Goal: Task Accomplishment & Management: Complete application form

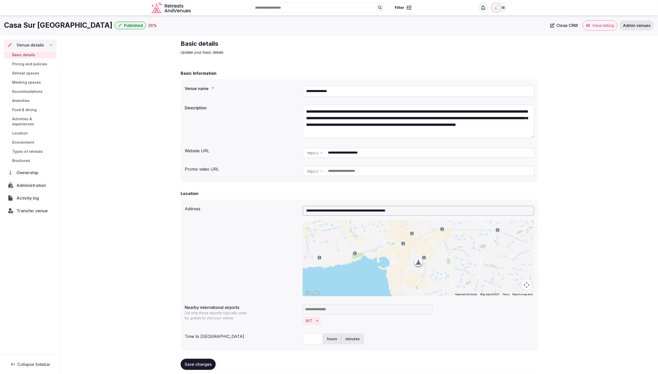
click at [233, 83] on div "Venue name *" at bounding box center [242, 86] width 114 height 7
click at [572, 128] on div "**********" at bounding box center [359, 354] width 597 height 637
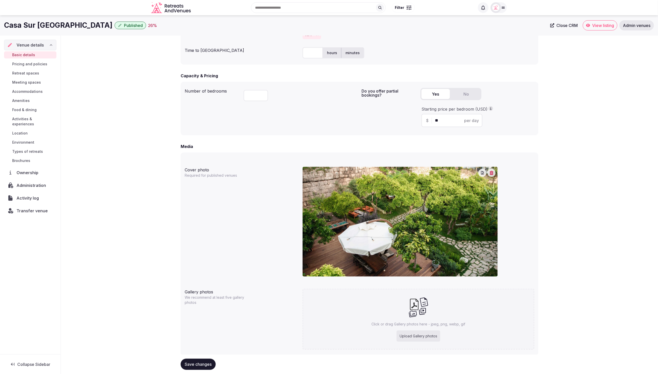
scroll to position [285, 0]
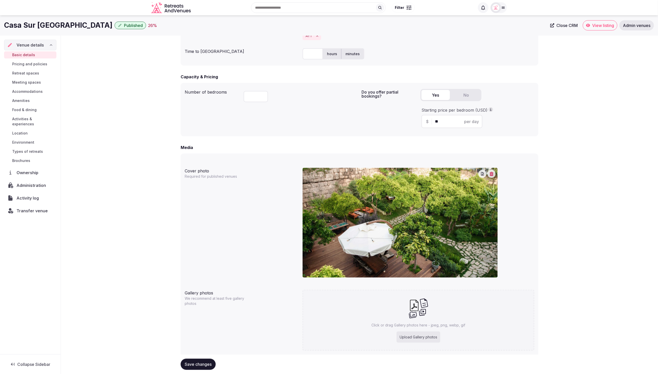
click at [577, 173] on div "**********" at bounding box center [359, 69] width 597 height 637
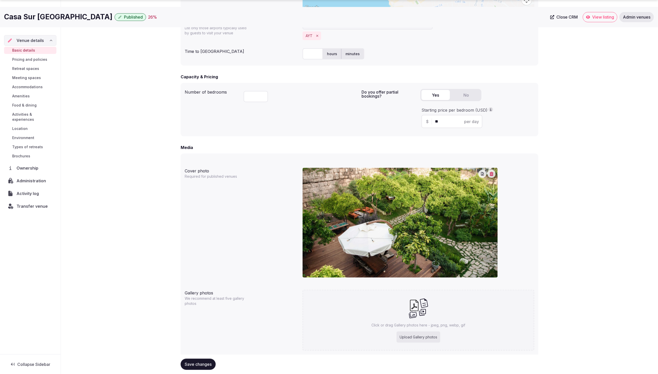
scroll to position [299, 0]
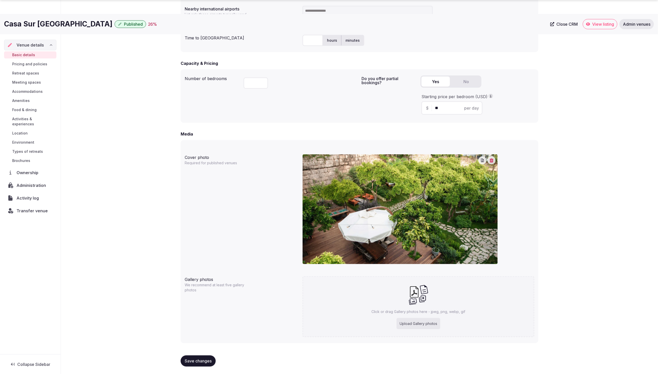
click at [640, 148] on div "**********" at bounding box center [359, 55] width 597 height 637
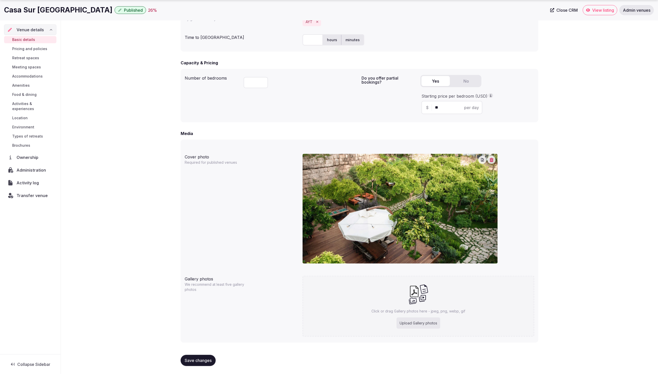
click at [418, 324] on div "Upload Gallery photos" at bounding box center [419, 322] width 44 height 11
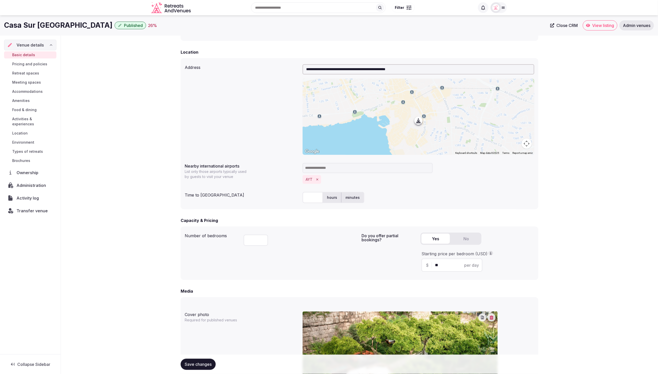
scroll to position [14, 0]
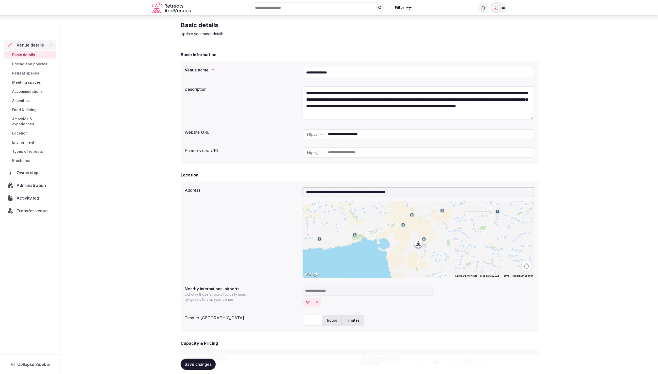
drag, startPoint x: 412, startPoint y: 143, endPoint x: 313, endPoint y: 135, distance: 99.4
click at [313, 135] on div "**********" at bounding box center [419, 134] width 232 height 10
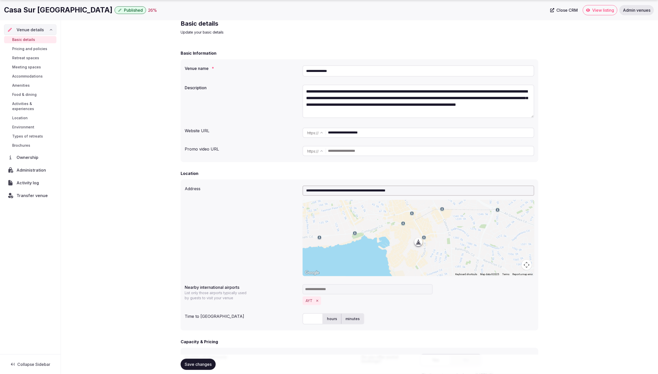
scroll to position [20, 0]
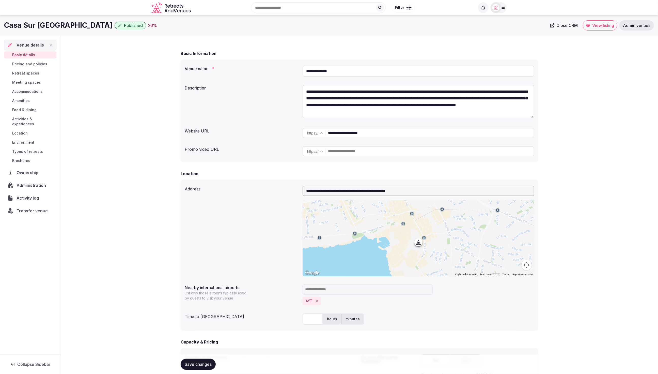
click at [573, 155] on div "**********" at bounding box center [359, 334] width 597 height 637
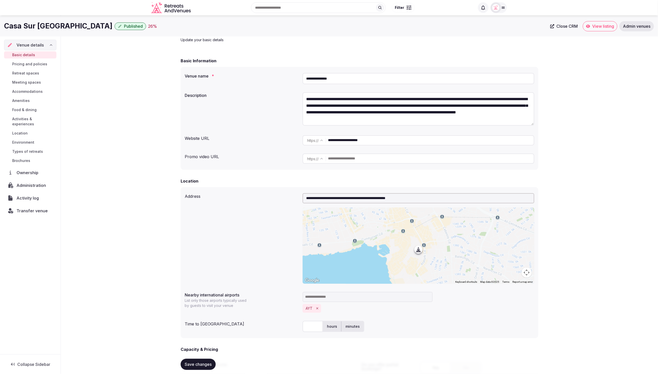
scroll to position [9, 0]
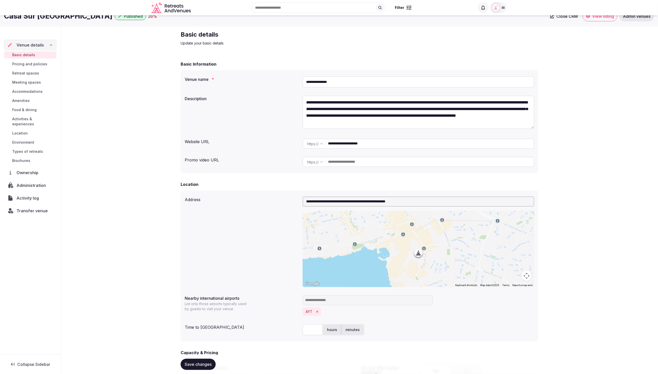
click at [24, 82] on span "Meeting spaces" at bounding box center [26, 82] width 29 height 5
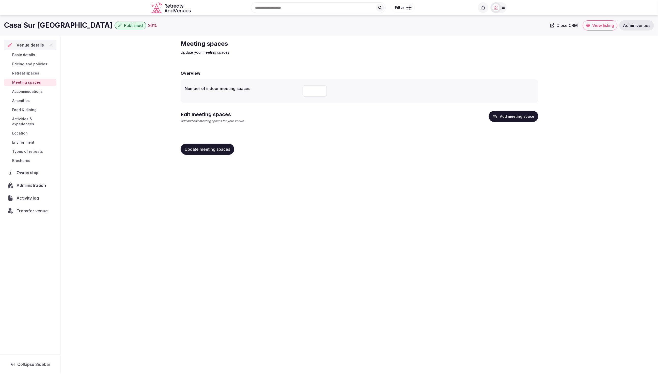
click at [622, 139] on div "Meeting spaces Update your meeting spaces Overview Number of indoor meeting spa…" at bounding box center [359, 99] width 597 height 127
click at [520, 118] on button "Add meeting space" at bounding box center [514, 116] width 50 height 11
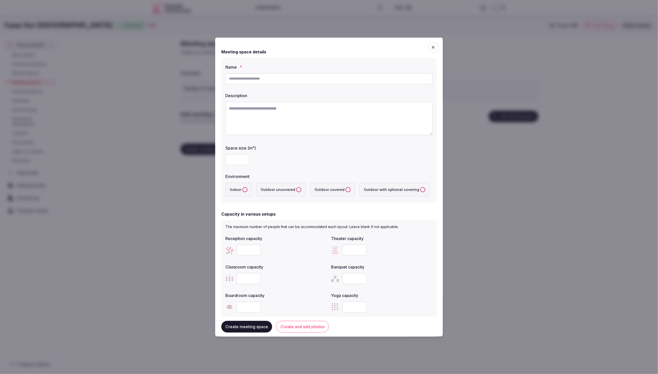
click at [382, 155] on div at bounding box center [328, 159] width 207 height 11
click at [397, 155] on div at bounding box center [328, 159] width 207 height 11
click at [432, 45] on icon "button" at bounding box center [433, 46] width 5 height 5
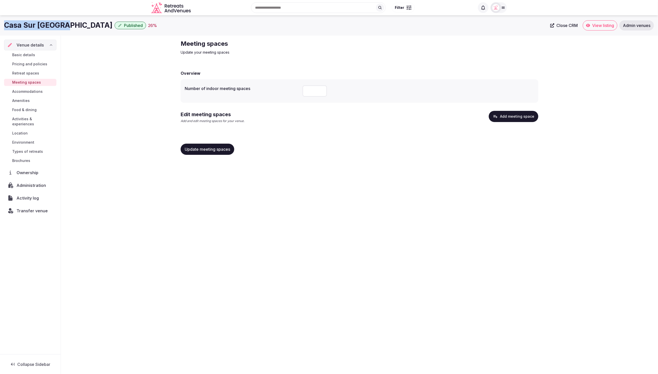
drag, startPoint x: 21, startPoint y: 25, endPoint x: 62, endPoint y: 25, distance: 41.2
click at [62, 25] on h1 "Casa Sur [GEOGRAPHIC_DATA]" at bounding box center [58, 25] width 109 height 10
copy h1 "Casa Sur [GEOGRAPHIC_DATA]"
click at [510, 117] on button "Add meeting space" at bounding box center [514, 116] width 50 height 11
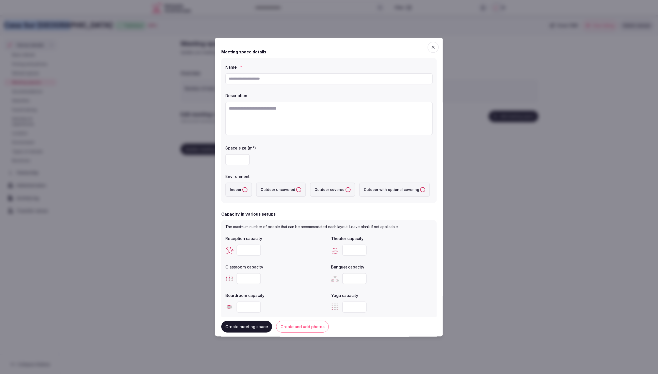
click at [259, 109] on textarea at bounding box center [328, 118] width 207 height 34
paste textarea "**********"
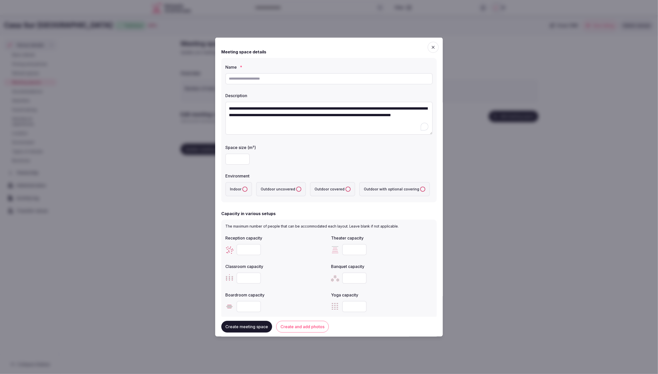
click at [344, 123] on textarea "**********" at bounding box center [328, 117] width 207 height 33
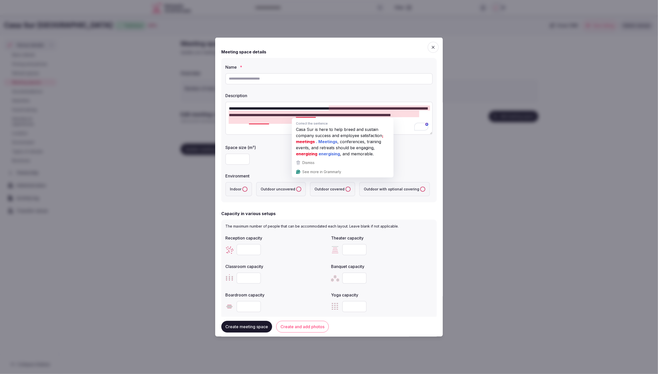
click at [261, 127] on textarea "**********" at bounding box center [328, 117] width 207 height 33
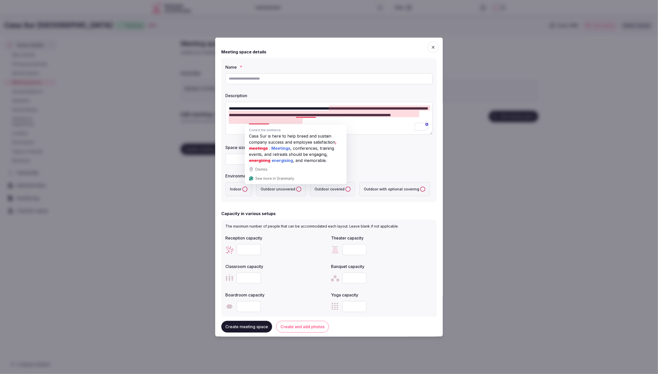
click at [384, 130] on textarea "**********" at bounding box center [328, 117] width 207 height 33
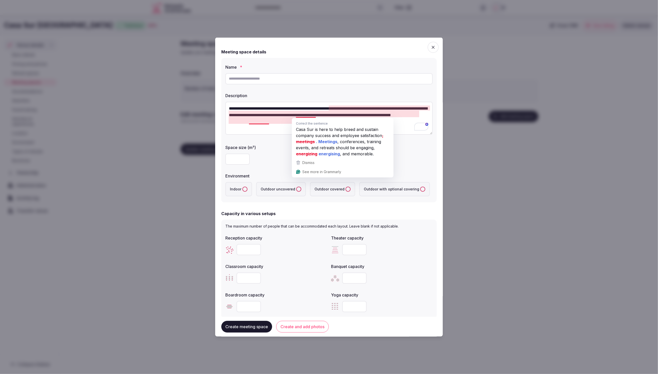
click at [280, 128] on textarea "**********" at bounding box center [328, 117] width 207 height 33
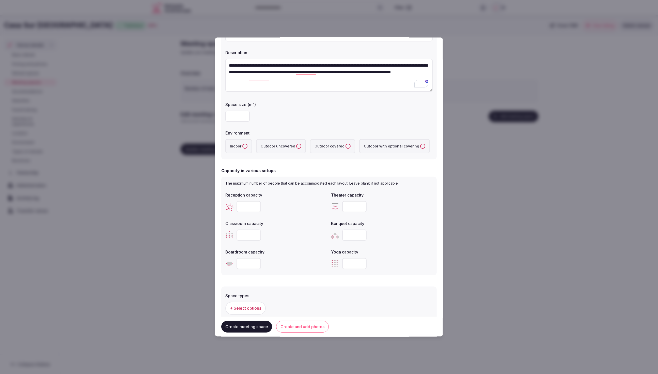
scroll to position [45, 0]
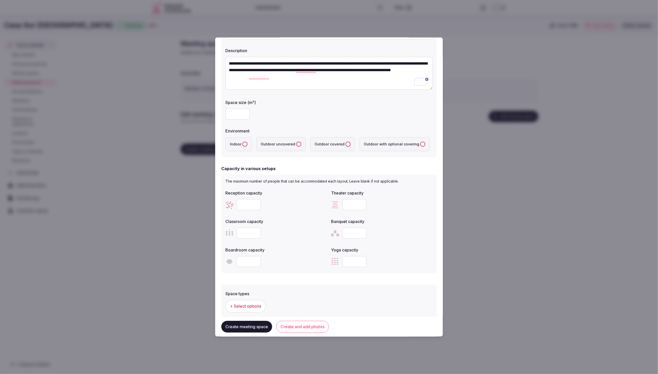
click at [298, 114] on div at bounding box center [328, 114] width 207 height 11
click at [340, 83] on textarea "**********" at bounding box center [328, 72] width 207 height 33
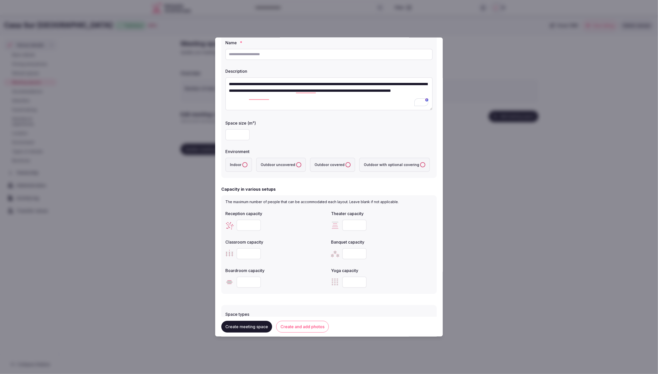
scroll to position [23, 0]
click at [420, 165] on covering "Outdoor with optional covering" at bounding box center [422, 165] width 5 height 5
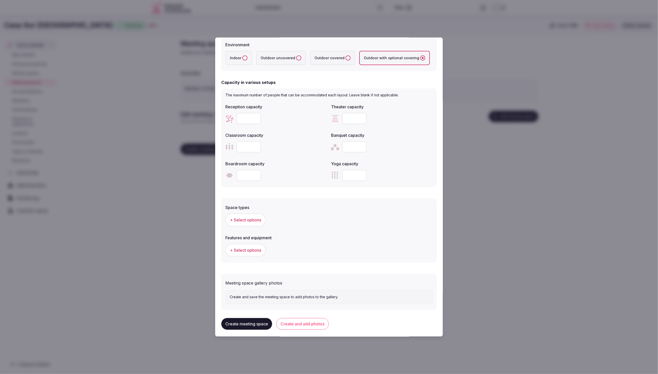
scroll to position [137, 0]
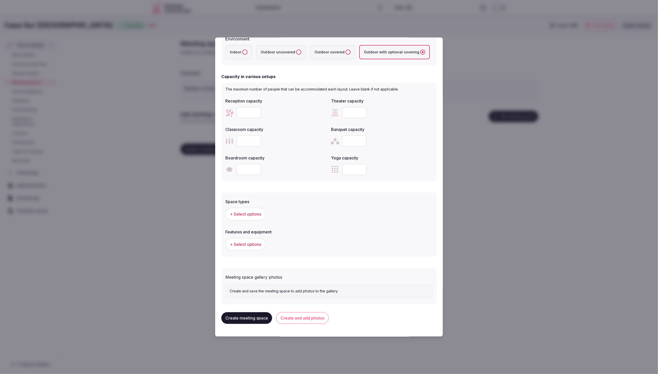
click at [317, 181] on form "**********" at bounding box center [329, 104] width 216 height 397
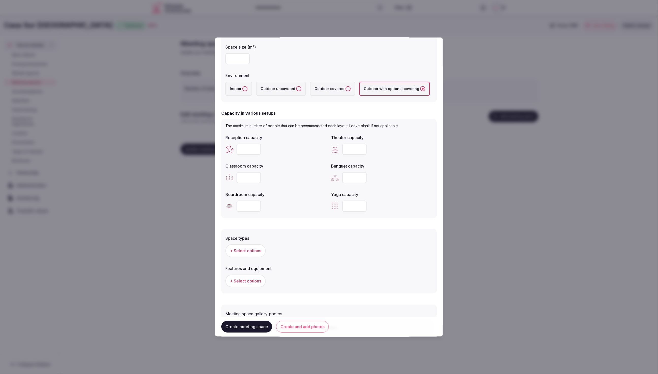
scroll to position [97, 0]
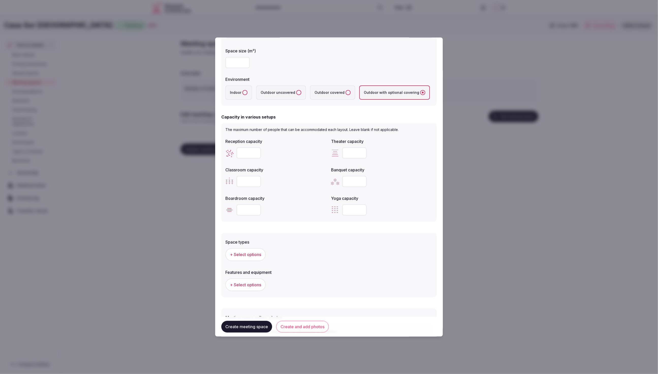
click at [308, 231] on div "Space types + Select options Features and equipment + Select options" at bounding box center [329, 263] width 216 height 67
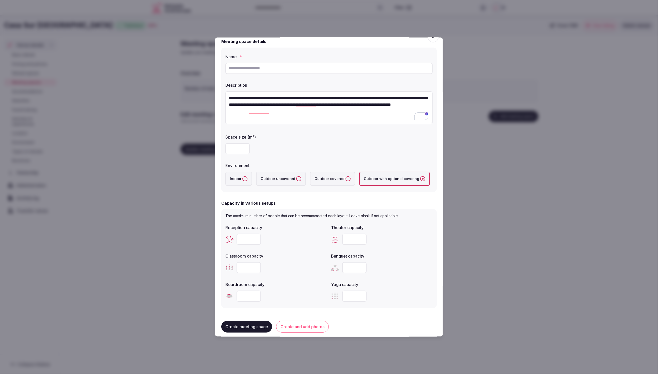
scroll to position [0, 0]
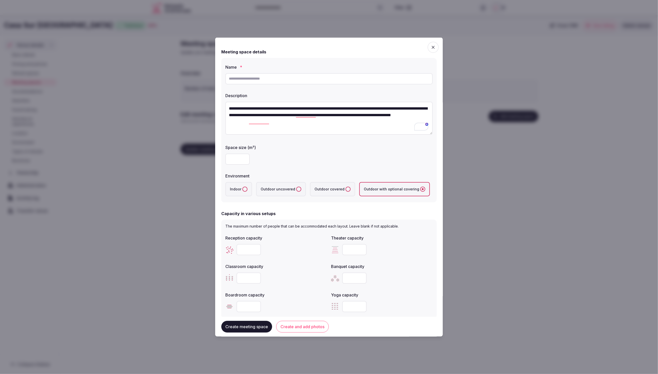
click at [277, 143] on div "Space size (m²)" at bounding box center [328, 145] width 207 height 7
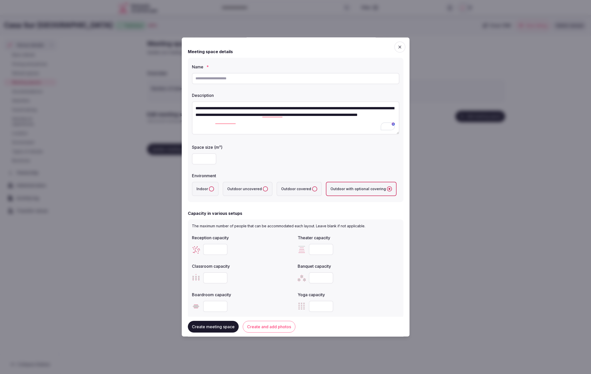
drag, startPoint x: 290, startPoint y: 121, endPoint x: 193, endPoint y: 105, distance: 97.7
click at [193, 105] on textarea "**********" at bounding box center [295, 117] width 207 height 33
paste textarea "*****"
click at [313, 123] on textarea "**********" at bounding box center [295, 117] width 207 height 33
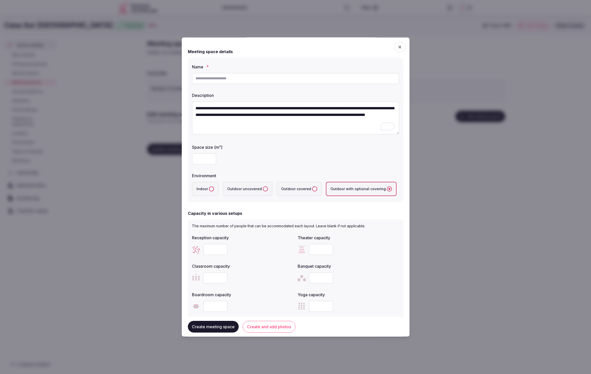
click at [313, 123] on textarea "**********" at bounding box center [295, 117] width 207 height 33
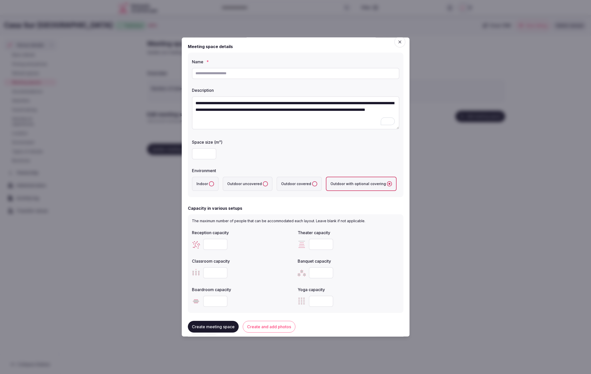
type textarea "**********"
click at [307, 123] on textarea "**********" at bounding box center [295, 112] width 207 height 33
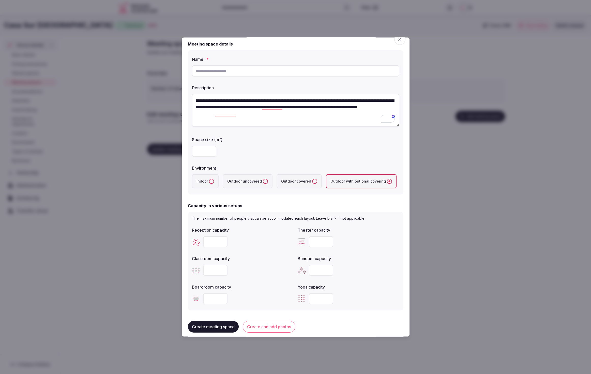
scroll to position [11, 0]
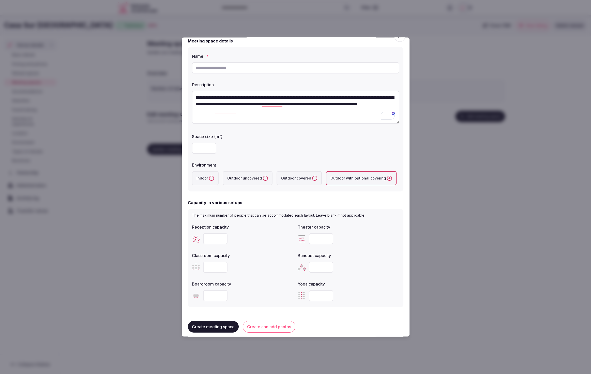
click at [204, 150] on input "number" at bounding box center [204, 148] width 24 height 11
type input "***"
click at [285, 154] on div "***" at bounding box center [295, 148] width 207 height 15
click at [225, 71] on input "text" at bounding box center [295, 67] width 207 height 11
click at [219, 67] on input "text" at bounding box center [295, 67] width 207 height 11
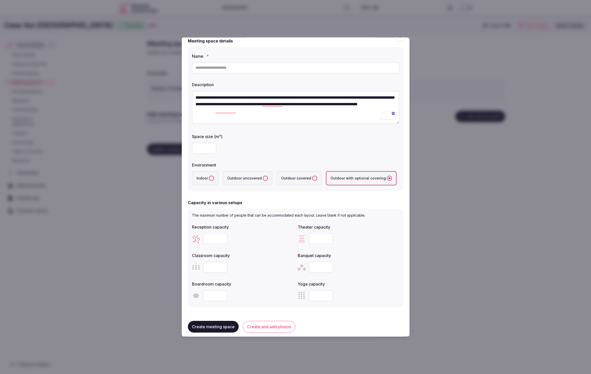
drag, startPoint x: 204, startPoint y: 147, endPoint x: 192, endPoint y: 148, distance: 12.0
click at [192, 148] on input "***" at bounding box center [204, 148] width 24 height 11
click at [266, 200] on div "Capacity in various setups" at bounding box center [296, 203] width 216 height 6
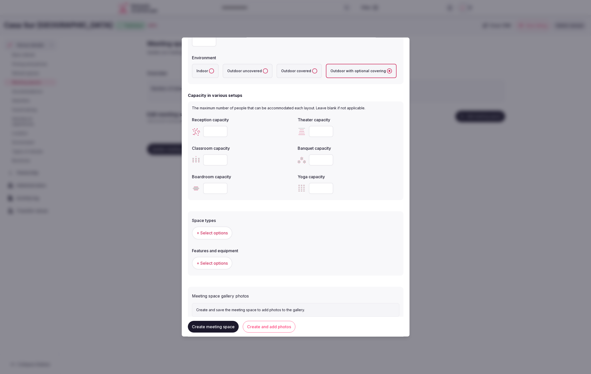
scroll to position [137, 0]
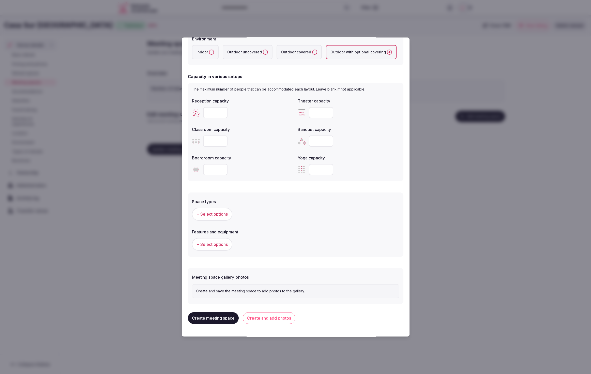
click at [262, 318] on button "Create and add photos" at bounding box center [269, 318] width 53 height 12
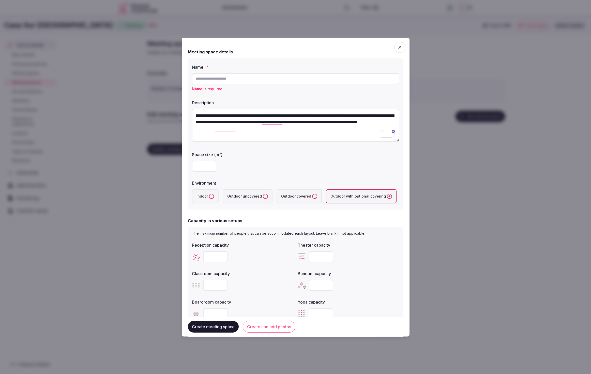
click at [331, 168] on div at bounding box center [295, 166] width 207 height 11
click at [240, 80] on input "text" at bounding box center [295, 78] width 207 height 11
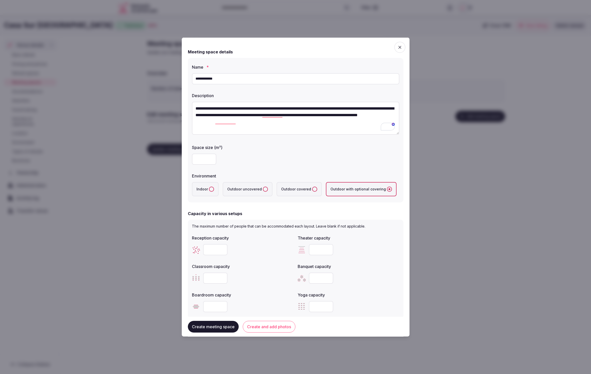
type input "**********"
click at [292, 161] on div at bounding box center [295, 159] width 207 height 11
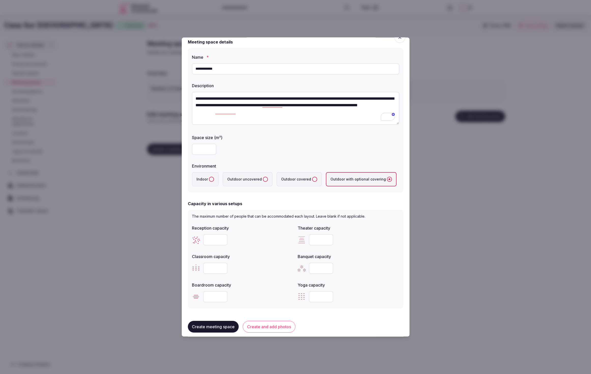
scroll to position [2, 0]
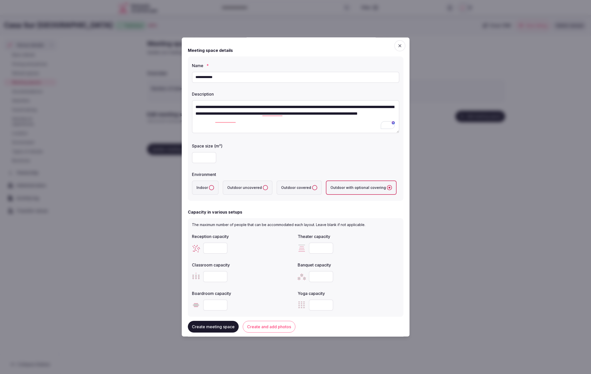
click at [298, 205] on form "**********" at bounding box center [296, 240] width 216 height 397
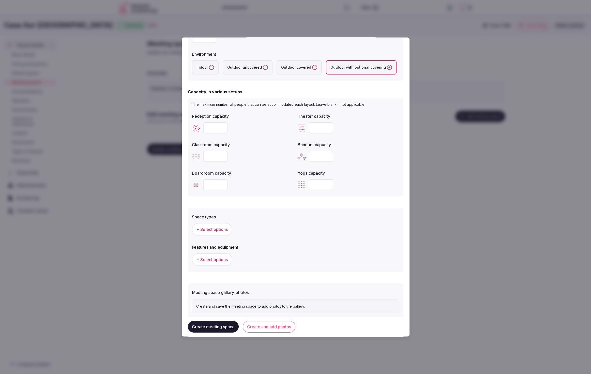
scroll to position [128, 0]
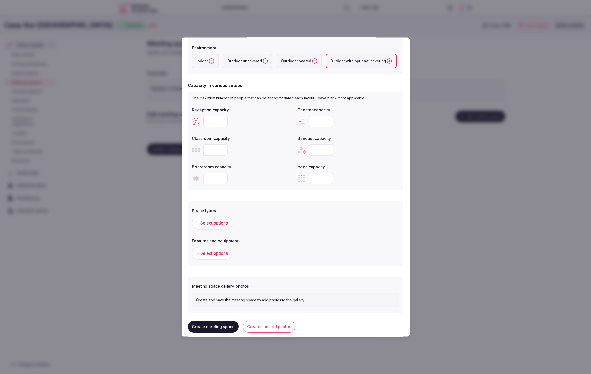
click at [347, 198] on div "Space types + Select options Features and equipment + Select options" at bounding box center [296, 231] width 216 height 67
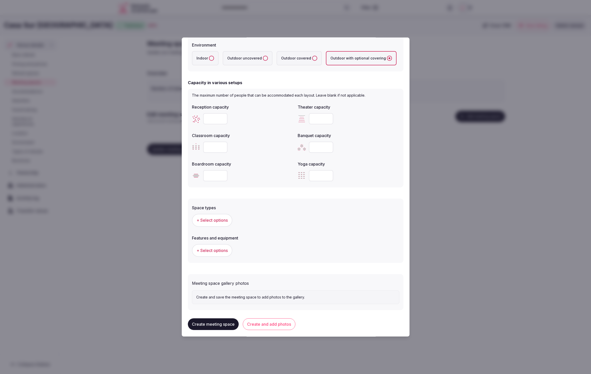
scroll to position [137, 0]
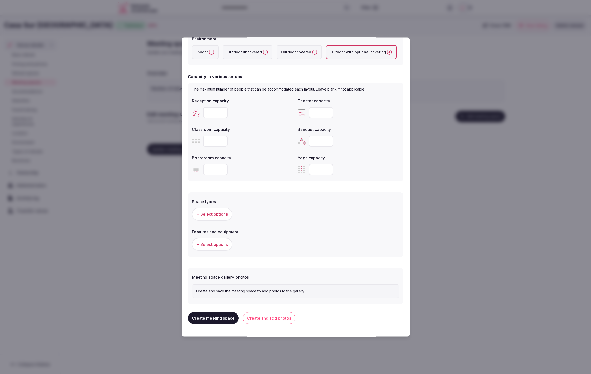
click at [215, 214] on span "+ Select options" at bounding box center [211, 214] width 31 height 6
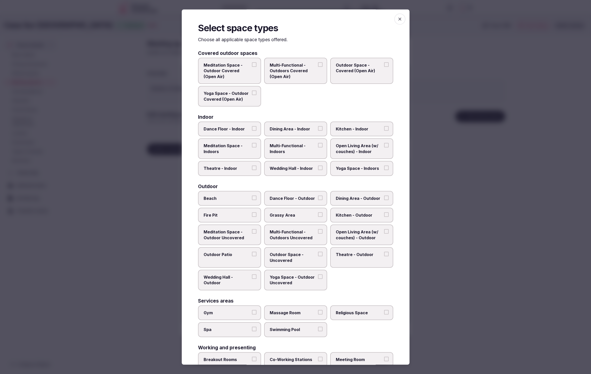
click at [401, 179] on div "Select space types Choose all applicable space types offered. Covered outdoor s…" at bounding box center [296, 186] width 228 height 355
click at [327, 106] on div "Covered outdoor spaces Meditation Space - Outdoor Covered (Open Air) Multi-Func…" at bounding box center [295, 217] width 195 height 333
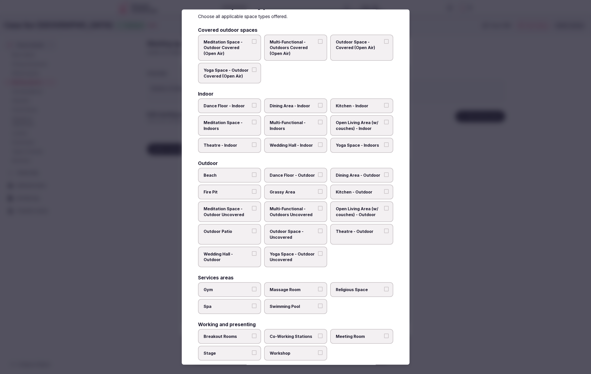
scroll to position [27, 0]
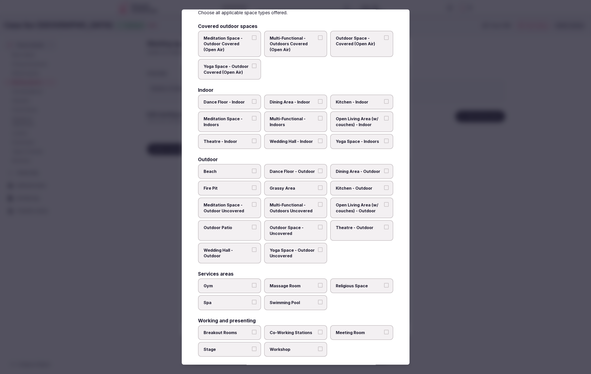
click at [319, 79] on div "Covered outdoor spaces Meditation Space - Outdoor Covered (Open Air) Multi-Func…" at bounding box center [295, 190] width 195 height 333
click at [302, 206] on span "Multi-Functional - Outdoors Uncovered" at bounding box center [293, 207] width 47 height 11
click at [318, 206] on button "Multi-Functional - Outdoors Uncovered" at bounding box center [320, 204] width 5 height 5
click at [362, 333] on label "Meeting Room" at bounding box center [361, 332] width 63 height 15
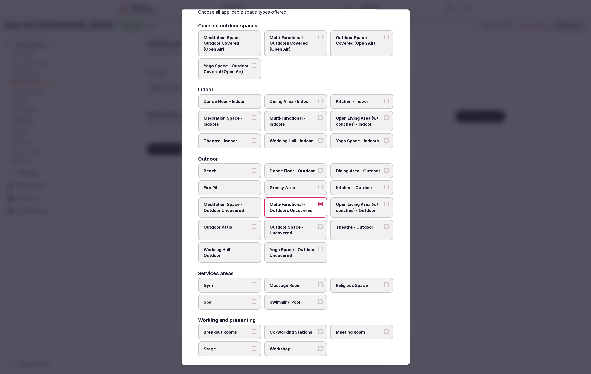
click at [384, 333] on button "Meeting Room" at bounding box center [386, 331] width 5 height 5
click at [364, 330] on span "Meeting Room" at bounding box center [359, 332] width 47 height 6
click at [384, 330] on button "Meeting Room" at bounding box center [386, 331] width 5 height 5
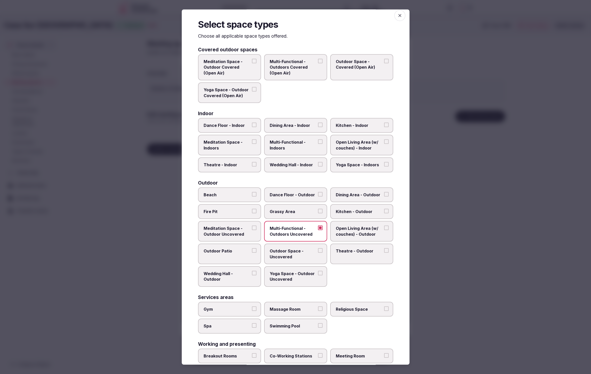
scroll to position [0, 0]
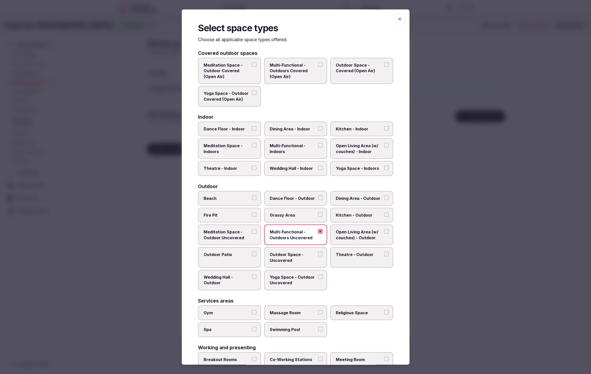
click at [355, 287] on div "Beach Dance Floor - Outdoor Dining Area - Outdoor Fire Pit Grassy Area Kitchen …" at bounding box center [295, 240] width 195 height 99
click at [276, 178] on div "Covered outdoor spaces Meditation Space - Outdoor Covered (Open Air) Multi-Func…" at bounding box center [295, 217] width 195 height 333
click at [231, 257] on label "Outdoor Patio" at bounding box center [229, 257] width 63 height 21
click at [252, 256] on button "Outdoor Patio" at bounding box center [254, 254] width 5 height 5
click at [216, 278] on label "Wedding Hall - Outdoor" at bounding box center [229, 280] width 63 height 21
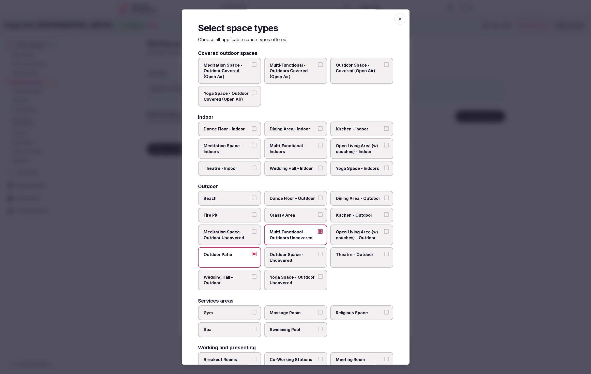
click at [252, 278] on button "Wedding Hall - Outdoor" at bounding box center [254, 276] width 5 height 5
click at [317, 98] on div "Meditation Space - Outdoor Covered (Open Air) Multi-Functional - Outdoors Cover…" at bounding box center [295, 82] width 195 height 49
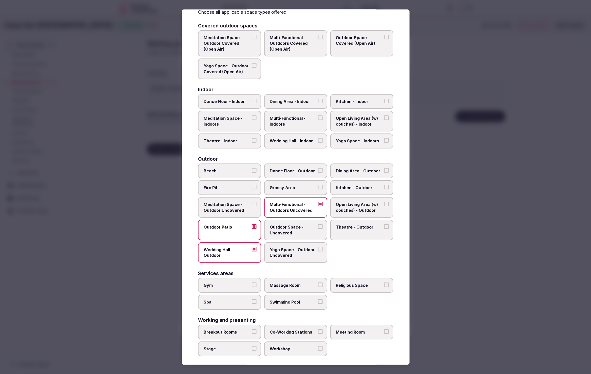
click at [361, 329] on span "Meeting Room" at bounding box center [359, 332] width 47 height 6
click at [384, 329] on button "Meeting Room" at bounding box center [386, 331] width 5 height 5
click at [364, 330] on span "Meeting Room" at bounding box center [359, 332] width 47 height 6
click at [384, 330] on button "Meeting Room" at bounding box center [386, 331] width 5 height 5
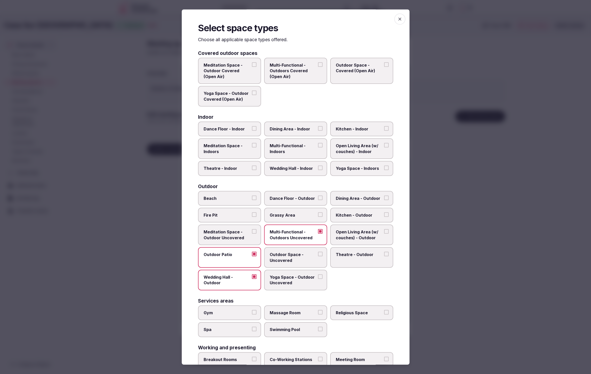
scroll to position [0, 0]
click at [323, 103] on div "Meditation Space - Outdoor Covered (Open Air) Multi-Functional - Outdoors Cover…" at bounding box center [295, 82] width 195 height 49
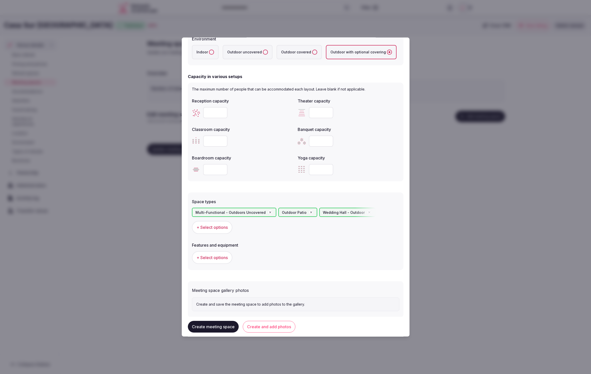
click at [213, 257] on span "+ Select options" at bounding box center [211, 257] width 31 height 6
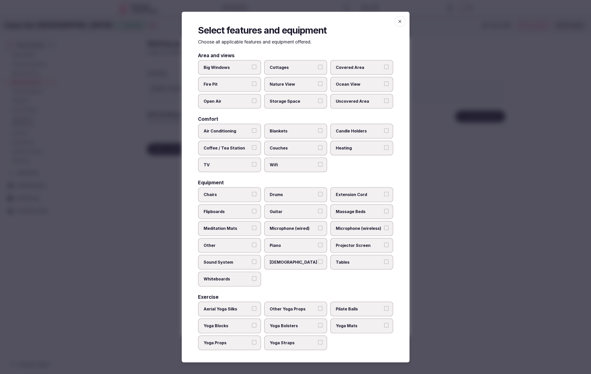
click at [344, 171] on div "Air Conditioning Blankets Candle Holders Coffee / Tea Station Couches Heating T…" at bounding box center [295, 148] width 195 height 49
click at [362, 130] on span "Candle Holders" at bounding box center [359, 131] width 47 height 6
click at [384, 130] on button "Candle Holders" at bounding box center [386, 130] width 5 height 5
click at [217, 195] on span "Chairs" at bounding box center [227, 195] width 47 height 6
click at [252, 195] on button "Chairs" at bounding box center [254, 194] width 5 height 5
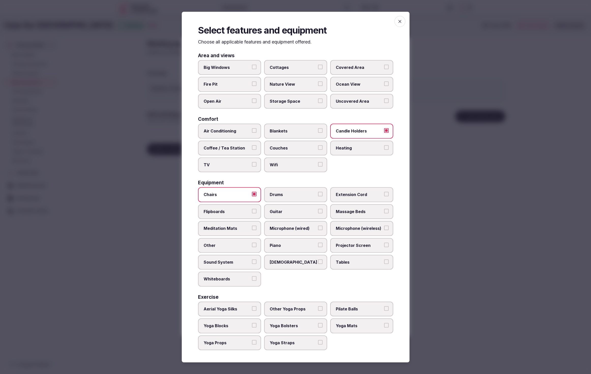
click at [351, 259] on span "Tables" at bounding box center [359, 262] width 47 height 6
click at [384, 259] on button "Tables" at bounding box center [386, 261] width 5 height 5
click at [240, 262] on span "Sound System" at bounding box center [227, 262] width 47 height 6
click at [252, 262] on button "Sound System" at bounding box center [254, 261] width 5 height 5
click at [491, 269] on div at bounding box center [295, 187] width 591 height 374
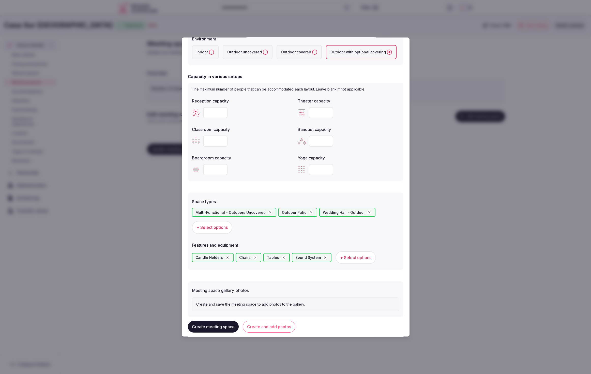
scroll to position [150, 0]
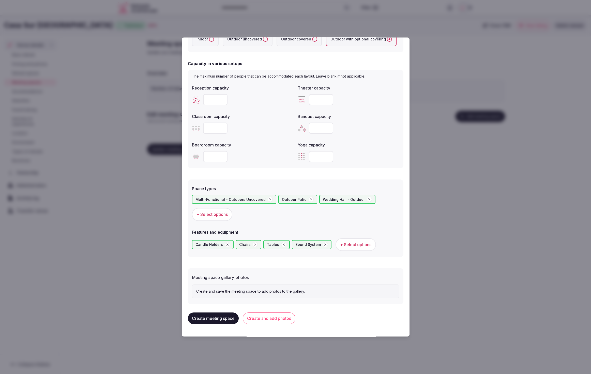
click at [269, 319] on button "Create and add photos" at bounding box center [269, 318] width 53 height 12
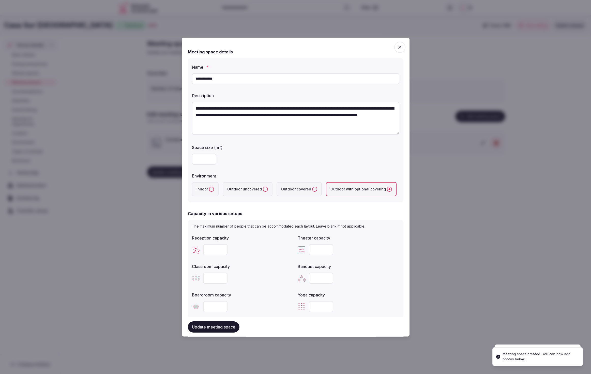
scroll to position [193, 0]
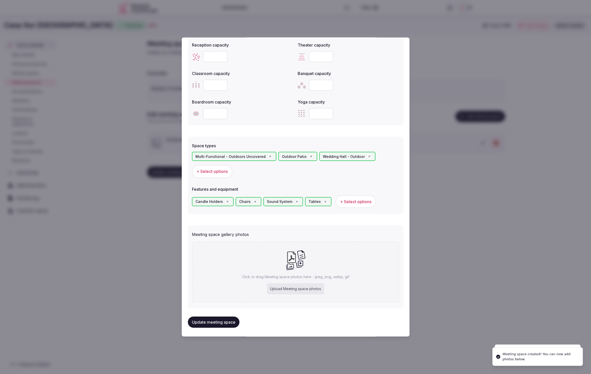
click at [290, 287] on div "Upload Meeting space photos" at bounding box center [295, 288] width 57 height 11
type input "**********"
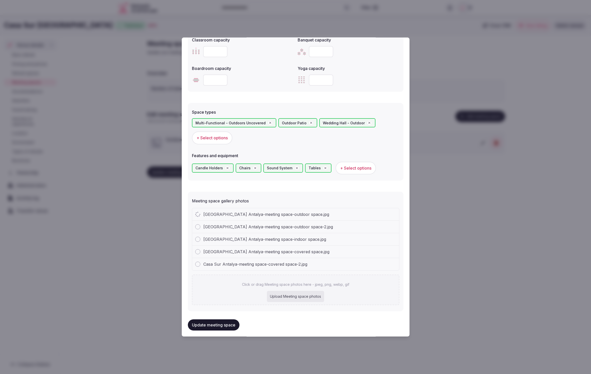
scroll to position [229, 0]
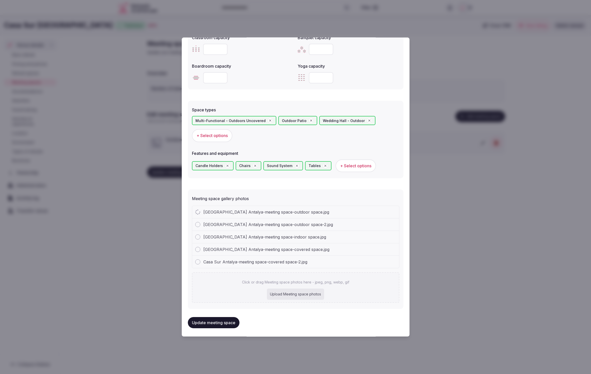
click at [384, 180] on form "**********" at bounding box center [296, 62] width 216 height 494
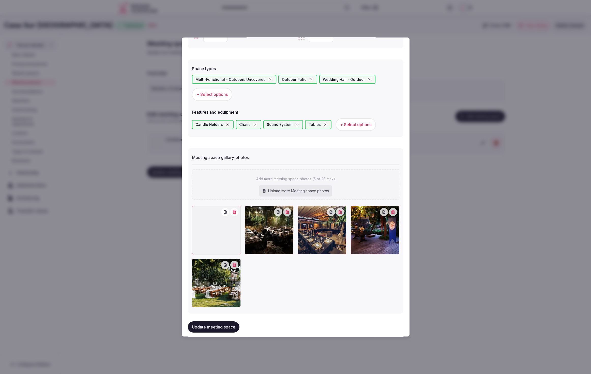
scroll to position [275, 0]
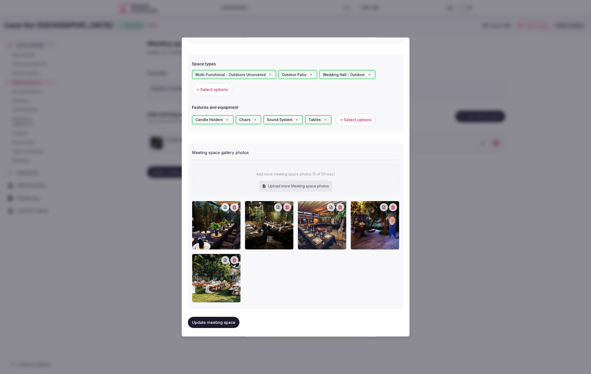
click at [211, 322] on button "Update meeting space" at bounding box center [214, 322] width 52 height 11
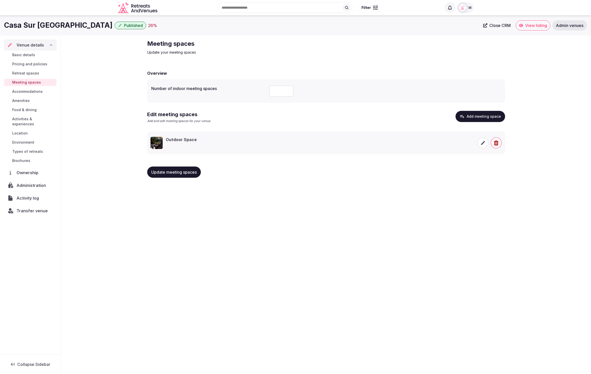
click at [482, 142] on icon at bounding box center [482, 142] width 5 height 5
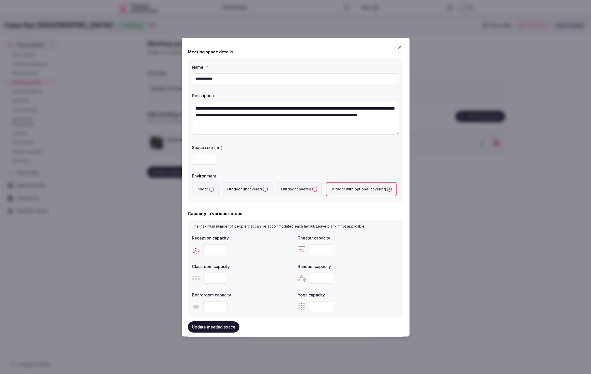
click at [314, 161] on div at bounding box center [295, 159] width 207 height 11
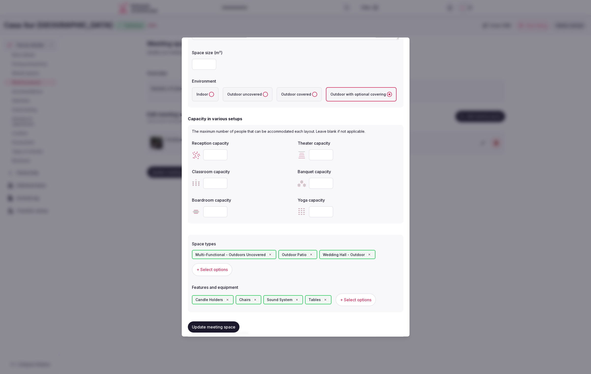
scroll to position [93, 0]
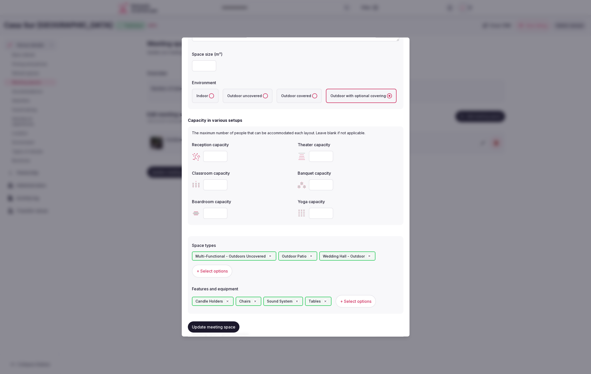
click at [380, 157] on div at bounding box center [349, 156] width 102 height 11
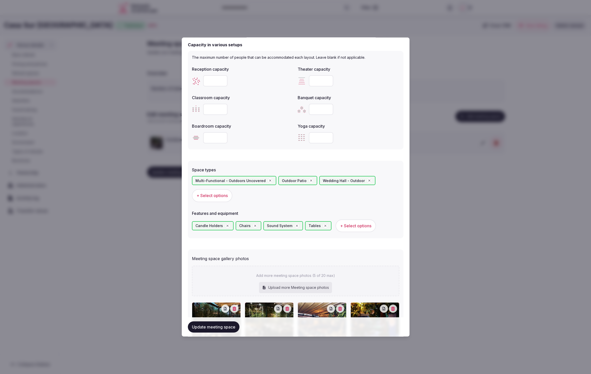
scroll to position [270, 0]
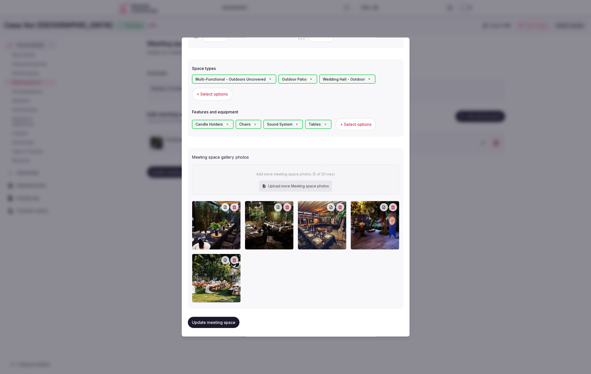
click at [419, 330] on div at bounding box center [295, 187] width 591 height 374
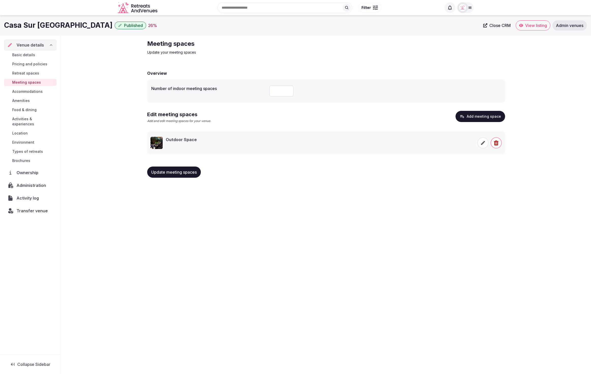
click at [278, 92] on input "number" at bounding box center [281, 90] width 24 height 11
click at [23, 92] on span "Accommodations" at bounding box center [27, 91] width 30 height 5
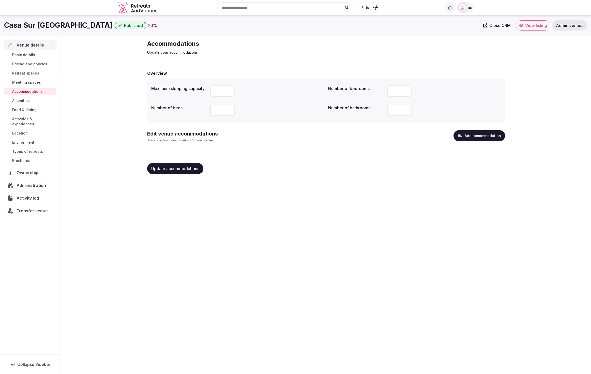
click at [477, 135] on button "Add accommodation" at bounding box center [479, 135] width 52 height 11
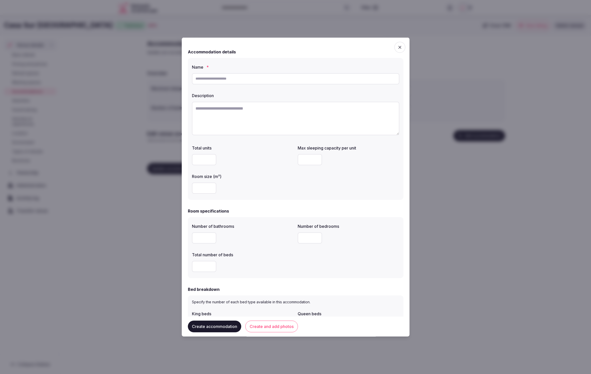
click at [269, 117] on textarea at bounding box center [295, 118] width 207 height 34
paste textarea "**********"
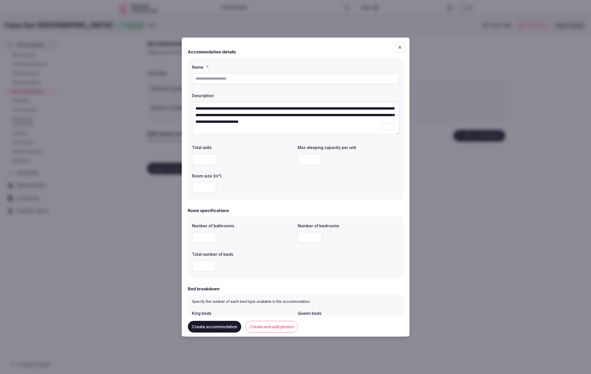
type textarea "**********"
click at [232, 81] on input "text" at bounding box center [295, 78] width 207 height 11
paste input "*******"
type input "*******"
click at [251, 130] on textarea "**********" at bounding box center [295, 117] width 207 height 33
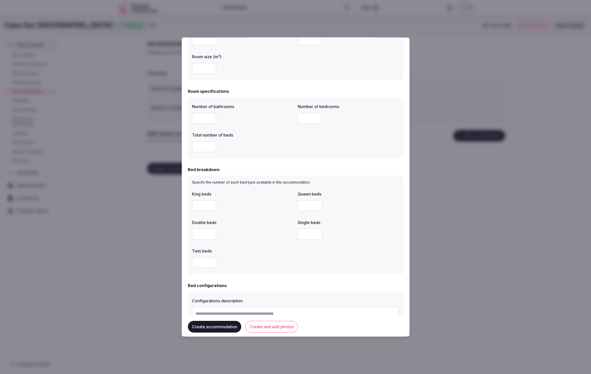
scroll to position [137, 0]
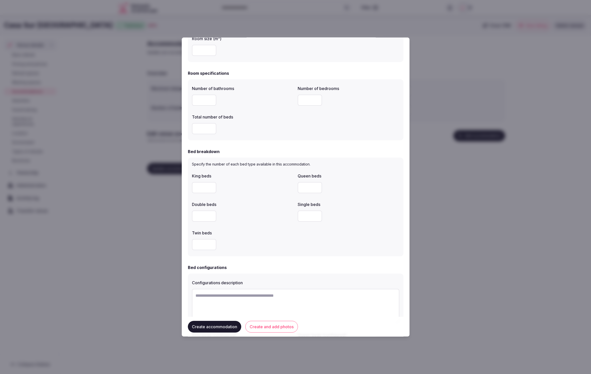
click at [200, 190] on input "number" at bounding box center [204, 187] width 24 height 11
type input "*"
click at [240, 196] on div "King beds * Queen beds Double beds Single beds Twin beds" at bounding box center [295, 211] width 207 height 81
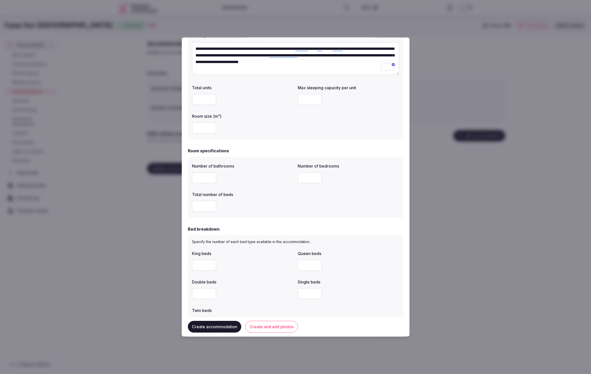
scroll to position [48, 0]
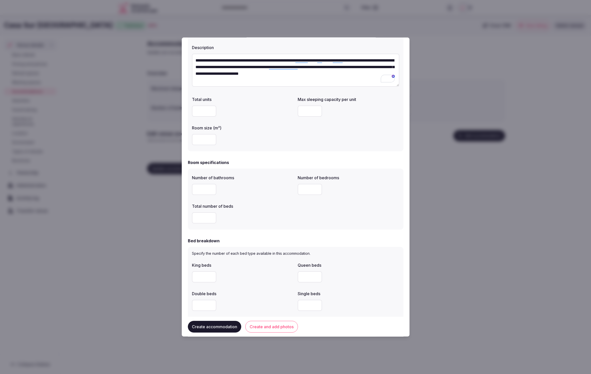
click at [198, 188] on input "number" at bounding box center [204, 189] width 24 height 11
type input "*"
click at [206, 216] on input "number" at bounding box center [204, 217] width 24 height 11
type input "*"
click at [309, 187] on input "number" at bounding box center [310, 189] width 24 height 11
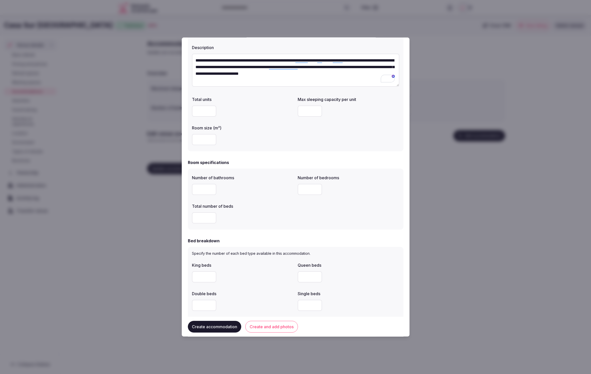
type input "*"
click at [277, 207] on label "Total number of beds" at bounding box center [243, 206] width 102 height 4
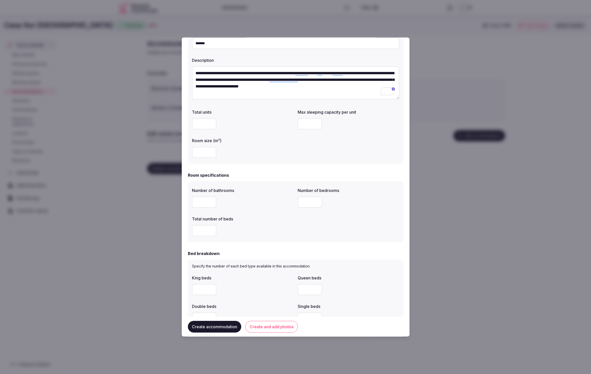
scroll to position [0, 0]
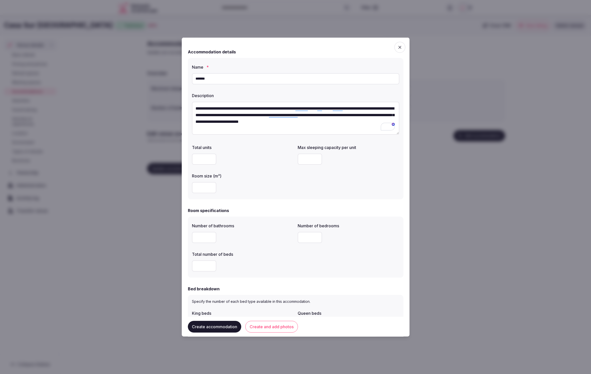
click at [274, 185] on div at bounding box center [243, 187] width 102 height 11
click at [375, 215] on div "Room specifications Number of bathrooms * Number of bedrooms * Total number of …" at bounding box center [296, 242] width 216 height 70
click at [374, 205] on form "**********" at bounding box center [296, 332] width 216 height 579
click at [272, 327] on button "Create and add photos" at bounding box center [271, 327] width 53 height 12
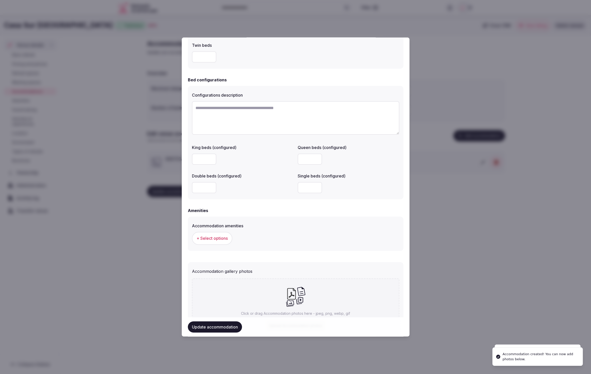
scroll to position [362, 0]
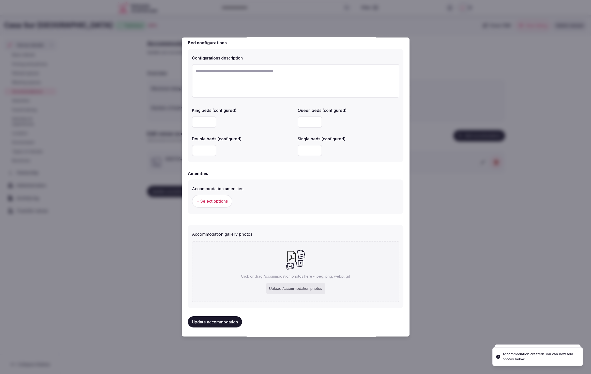
click at [288, 289] on div "Upload Accommodation photos" at bounding box center [295, 288] width 59 height 11
type input "**********"
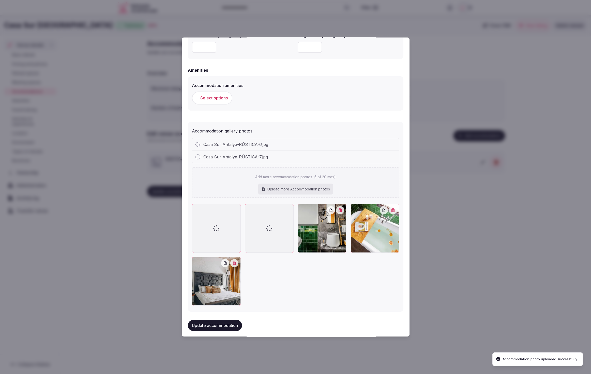
scroll to position [465, 0]
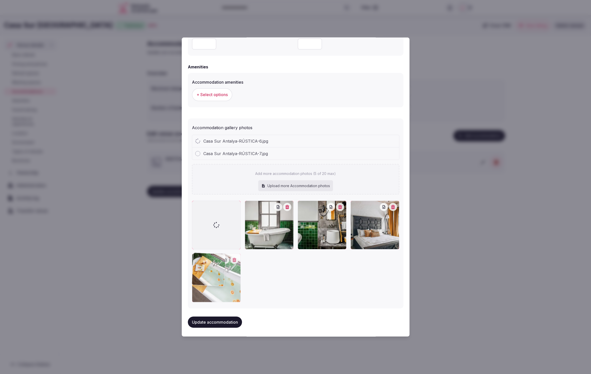
drag, startPoint x: 357, startPoint y: 251, endPoint x: 233, endPoint y: 290, distance: 129.7
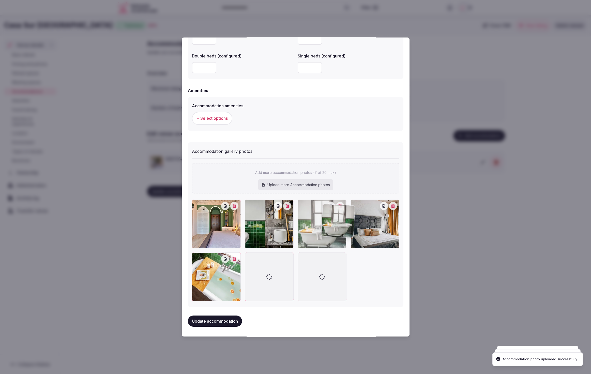
scroll to position [444, 0]
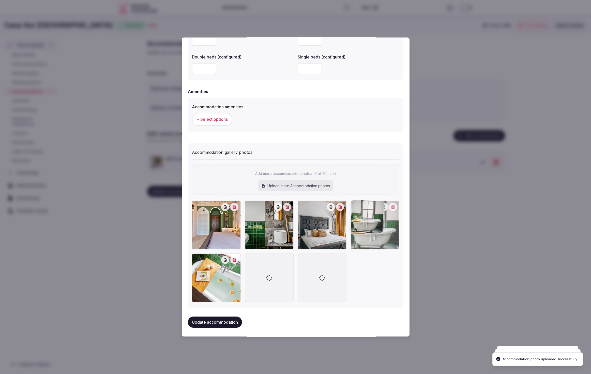
drag, startPoint x: 276, startPoint y: 237, endPoint x: 387, endPoint y: 245, distance: 111.3
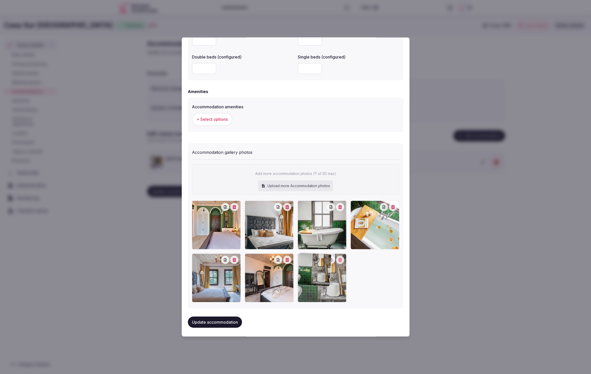
drag, startPoint x: 259, startPoint y: 232, endPoint x: 307, endPoint y: 287, distance: 72.2
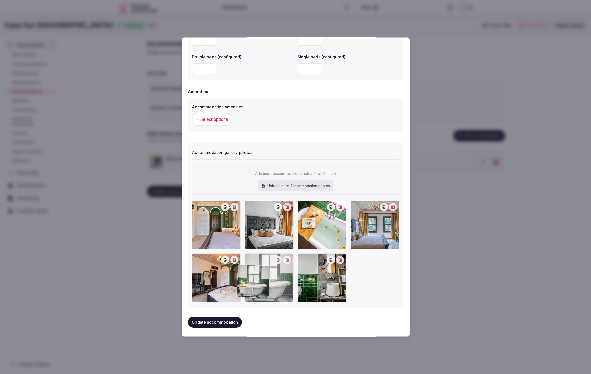
drag, startPoint x: 313, startPoint y: 228, endPoint x: 251, endPoint y: 292, distance: 89.5
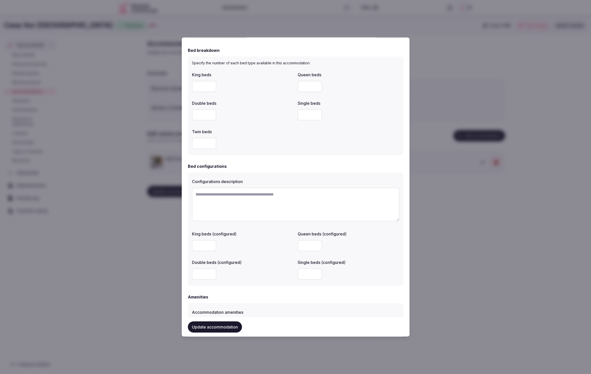
scroll to position [238, 0]
click at [301, 200] on textarea "To enrich screen reader interactions, please activate Accessibility in Grammarl…" at bounding box center [295, 205] width 207 height 34
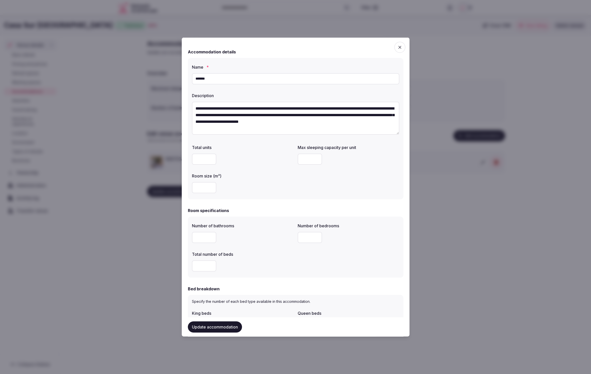
scroll to position [0, 0]
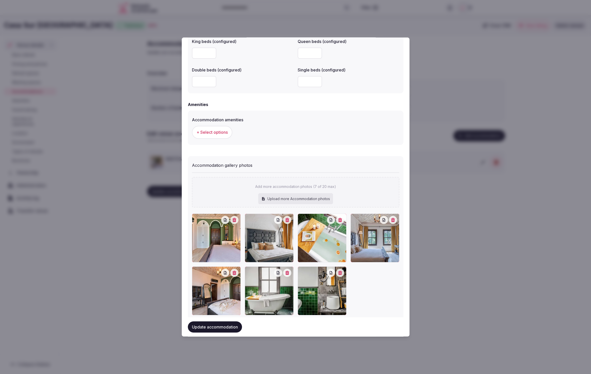
scroll to position [448, 0]
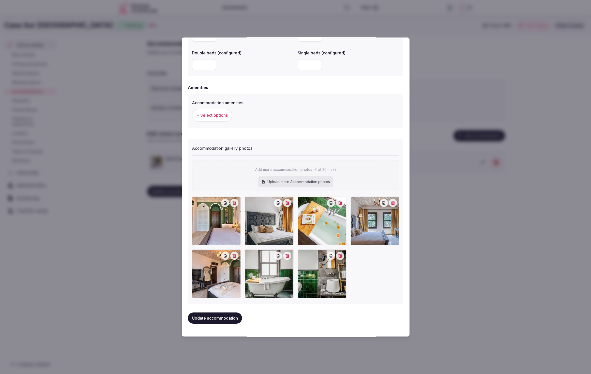
click at [376, 279] on div at bounding box center [295, 247] width 207 height 102
click at [374, 287] on div at bounding box center [295, 247] width 207 height 102
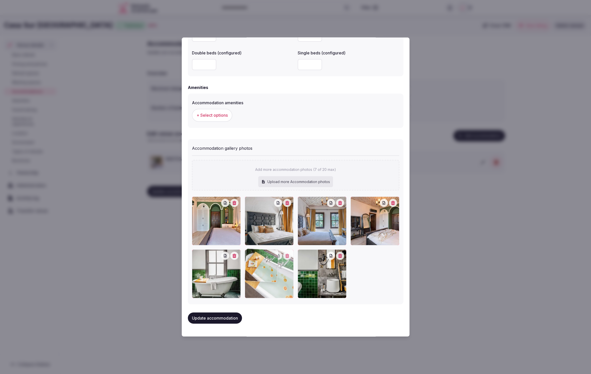
drag, startPoint x: 317, startPoint y: 223, endPoint x: 266, endPoint y: 281, distance: 77.8
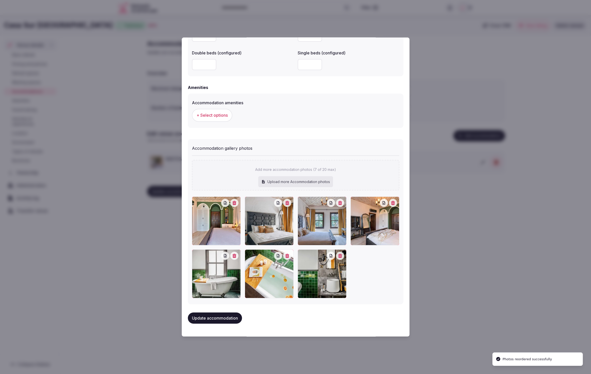
click at [385, 285] on div at bounding box center [295, 247] width 207 height 102
click at [204, 315] on button "Update accommodation" at bounding box center [215, 317] width 54 height 11
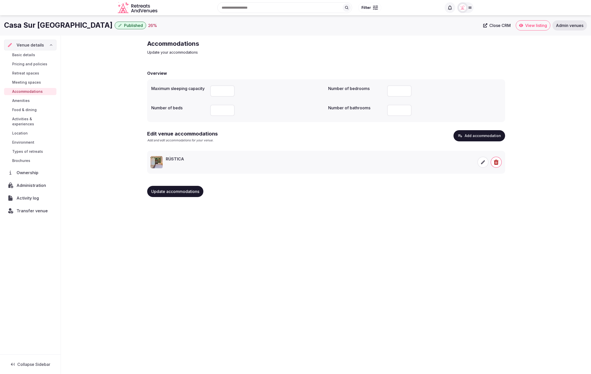
click at [20, 108] on span "Food & dining" at bounding box center [24, 109] width 24 height 5
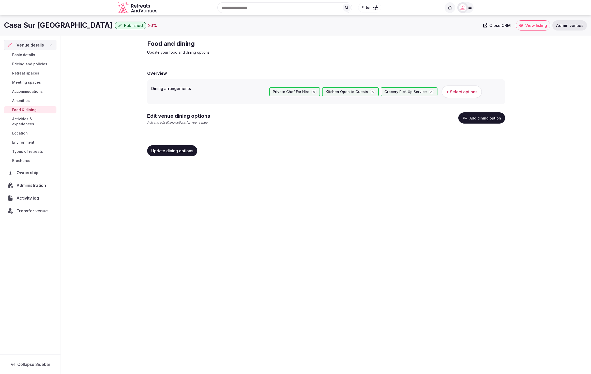
drag, startPoint x: 329, startPoint y: 185, endPoint x: 323, endPoint y: 187, distance: 6.2
click at [329, 185] on div "Casa Sur Antalya Published 26 % Close CRM View listing Admin venues Venue detai…" at bounding box center [295, 193] width 591 height 356
click at [438, 50] on div "Food and dining Update your food and dining options" at bounding box center [326, 47] width 358 height 15
click at [471, 119] on button "Add dining option" at bounding box center [481, 117] width 47 height 11
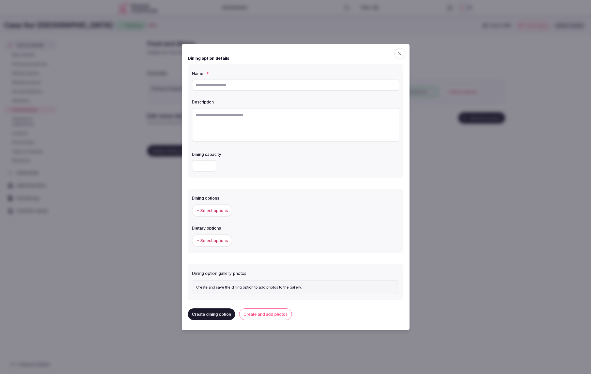
click at [244, 120] on textarea at bounding box center [295, 125] width 207 height 34
paste textarea "**********"
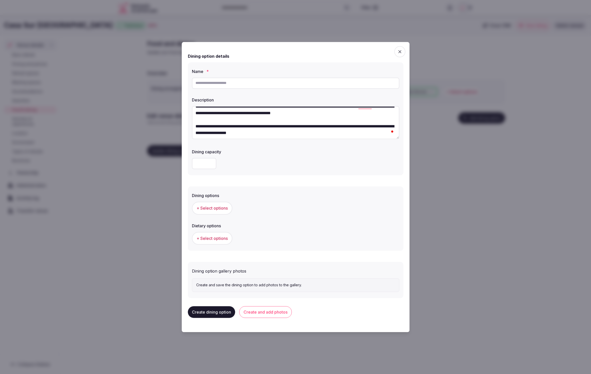
scroll to position [5, 0]
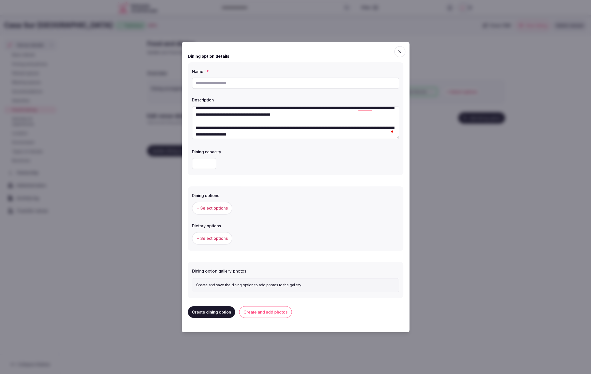
type textarea "**********"
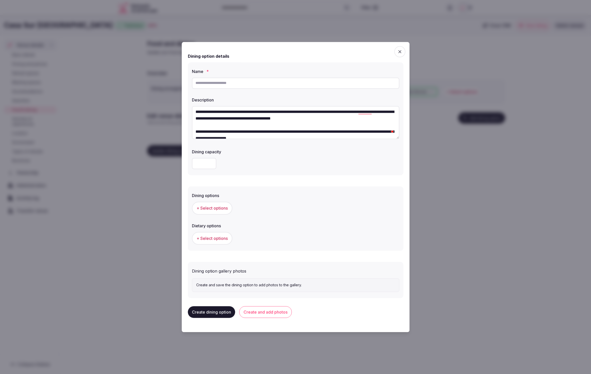
scroll to position [6, 0]
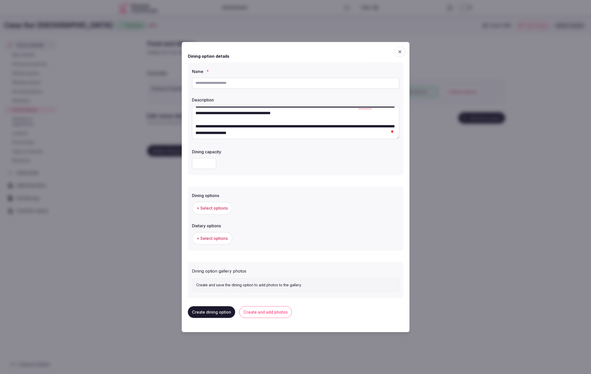
click at [241, 85] on input "text" at bounding box center [295, 83] width 207 height 11
type input "**********"
click at [345, 160] on div at bounding box center [295, 163] width 207 height 11
click at [296, 163] on div at bounding box center [295, 163] width 207 height 11
click at [212, 209] on span "+ Select options" at bounding box center [211, 208] width 31 height 6
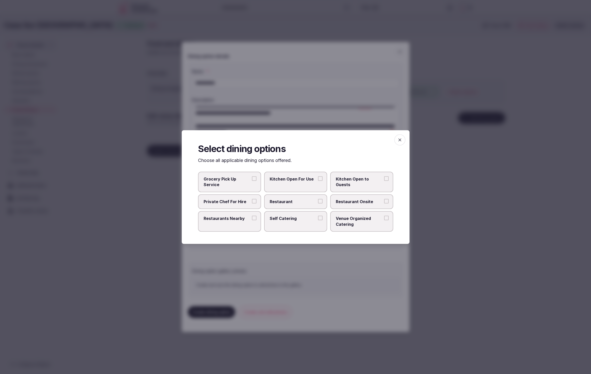
click at [368, 203] on span "Restaurant Onsite" at bounding box center [359, 202] width 47 height 6
click at [384, 203] on button "Restaurant Onsite" at bounding box center [386, 201] width 5 height 5
click at [295, 199] on span "Restaurant" at bounding box center [293, 202] width 47 height 6
click at [318, 199] on button "Restaurant" at bounding box center [320, 201] width 5 height 5
click at [351, 267] on div at bounding box center [295, 187] width 591 height 374
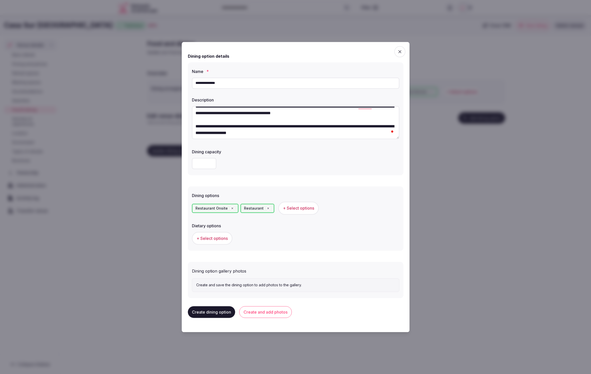
click at [205, 238] on span "+ Select options" at bounding box center [211, 238] width 31 height 6
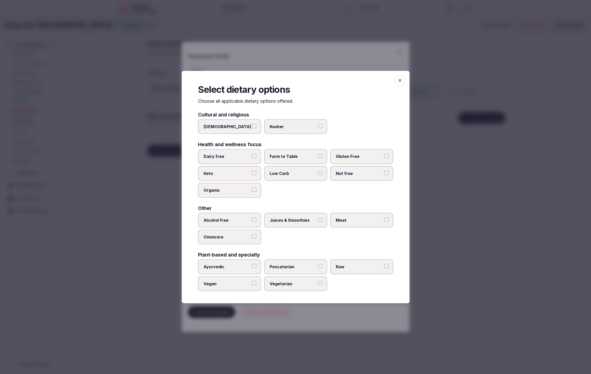
click at [338, 241] on div "Alcohol free Juices & Smoothies Meat Omnivore" at bounding box center [295, 228] width 195 height 32
click at [351, 199] on div "Cultural and religious Halal Kosher Health and wellness focus Dairy free Farm t…" at bounding box center [295, 201] width 195 height 179
click at [355, 220] on span "Meat" at bounding box center [359, 220] width 47 height 6
click at [384, 220] on button "Meat" at bounding box center [386, 219] width 5 height 5
click at [308, 222] on span "Juices & Smoothies" at bounding box center [293, 220] width 47 height 6
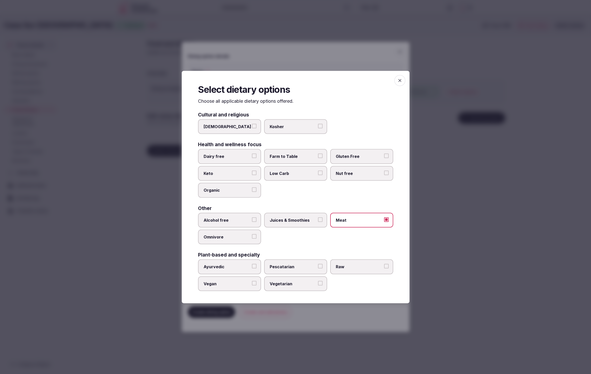
click at [318, 222] on button "Juices & Smoothies" at bounding box center [320, 219] width 5 height 5
click at [301, 287] on label "Vegetarian" at bounding box center [295, 283] width 63 height 15
click at [318, 285] on button "Vegetarian" at bounding box center [320, 283] width 5 height 5
click at [345, 241] on div "Alcohol free Juices & Smoothies Meat Omnivore" at bounding box center [295, 228] width 195 height 32
click at [474, 254] on div at bounding box center [295, 187] width 591 height 374
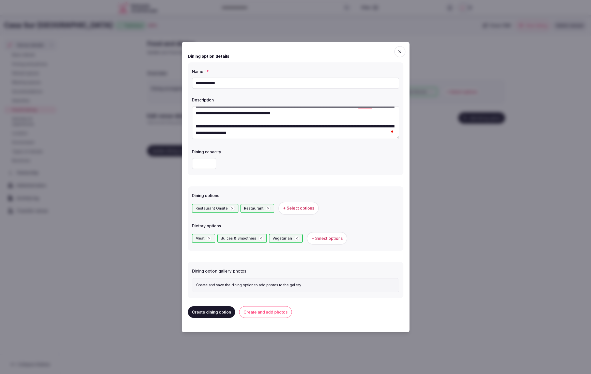
click at [326, 155] on div "Dining capacity" at bounding box center [295, 159] width 207 height 24
click at [269, 314] on button "Create and add photos" at bounding box center [265, 312] width 53 height 12
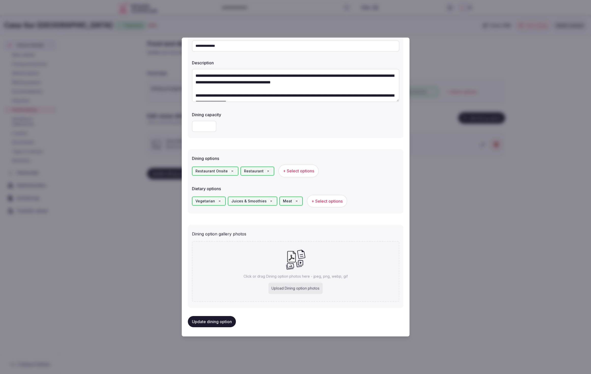
click at [302, 284] on div "Upload Dining option photos" at bounding box center [295, 288] width 54 height 11
type input "**********"
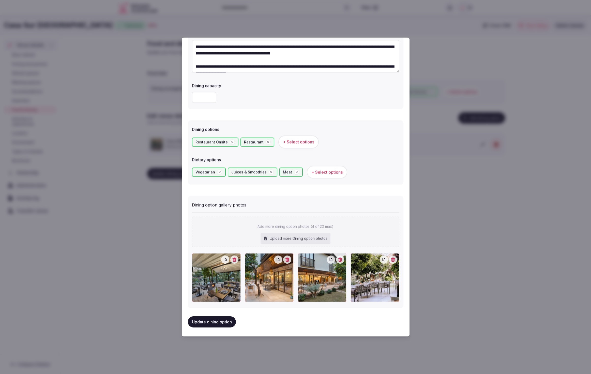
scroll to position [0, 0]
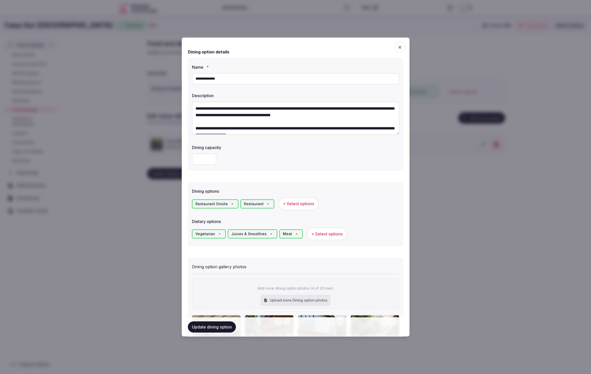
click at [201, 327] on button "Update dining option" at bounding box center [212, 326] width 48 height 11
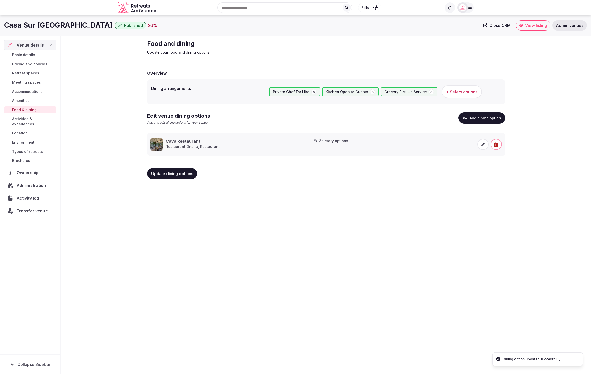
click at [20, 118] on span "Activities & experiences" at bounding box center [33, 121] width 42 height 10
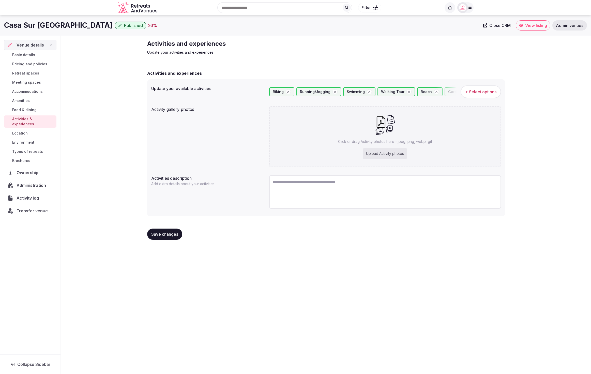
drag, startPoint x: 385, startPoint y: 282, endPoint x: 347, endPoint y: 284, distance: 37.9
click at [385, 282] on div "Casa Sur [GEOGRAPHIC_DATA] Published 26 % Close CRM View listing Admin venues V…" at bounding box center [295, 193] width 591 height 356
click at [387, 151] on div "Upload Activity photos" at bounding box center [385, 153] width 44 height 11
type input "**********"
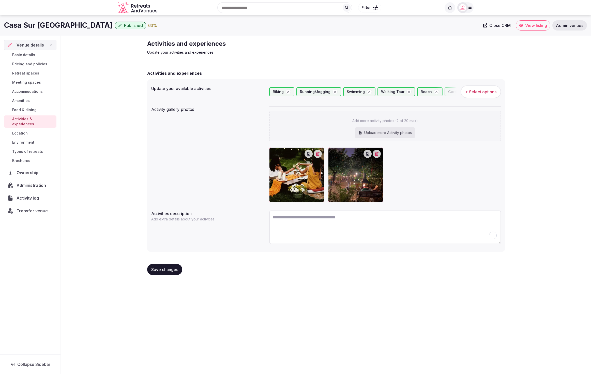
click at [320, 233] on textarea "To enrich screen reader interactions, please activate Accessibility in Grammarl…" at bounding box center [385, 227] width 232 height 34
paste textarea "**********"
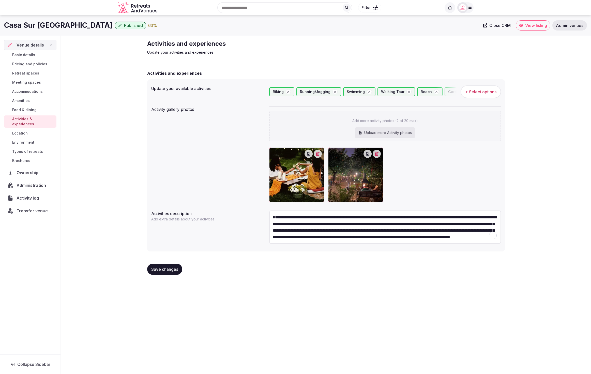
scroll to position [9, 0]
type textarea "**********"
click at [354, 288] on div "Casa Sur [GEOGRAPHIC_DATA] Published 63 % Close CRM View listing Admin venues V…" at bounding box center [295, 193] width 591 height 356
click at [163, 269] on span "Save changes" at bounding box center [164, 269] width 27 height 5
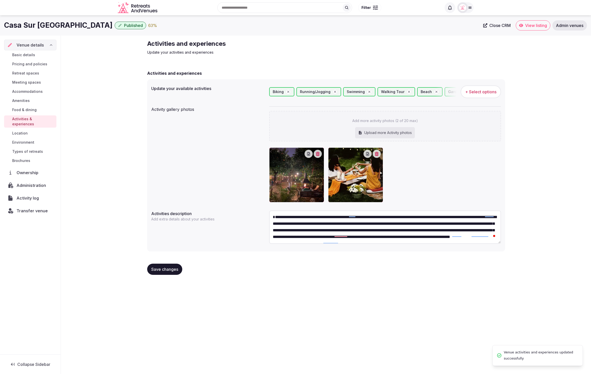
click at [128, 208] on div "Activities and experiences Update your activities and experiences Activities an…" at bounding box center [326, 159] width 530 height 247
click at [18, 208] on span "Transfer venue" at bounding box center [32, 211] width 31 height 6
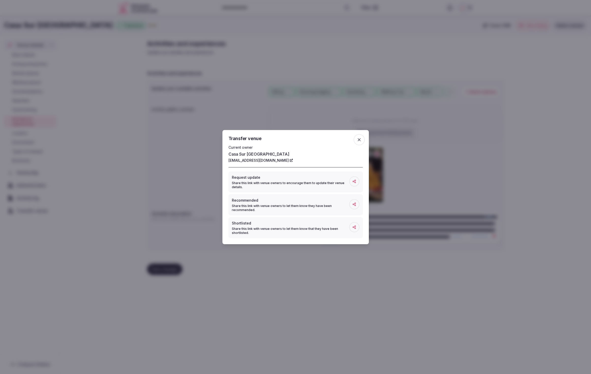
click at [358, 138] on icon "button" at bounding box center [359, 139] width 5 height 5
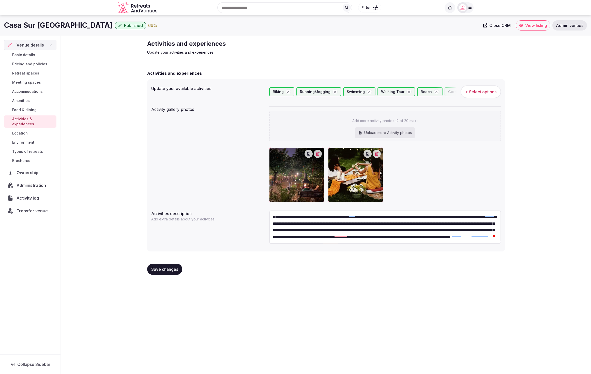
click at [129, 139] on div "Activities and experiences Update your activities and experiences Activities an…" at bounding box center [326, 159] width 530 height 247
click at [19, 131] on span "Location" at bounding box center [20, 133] width 16 height 5
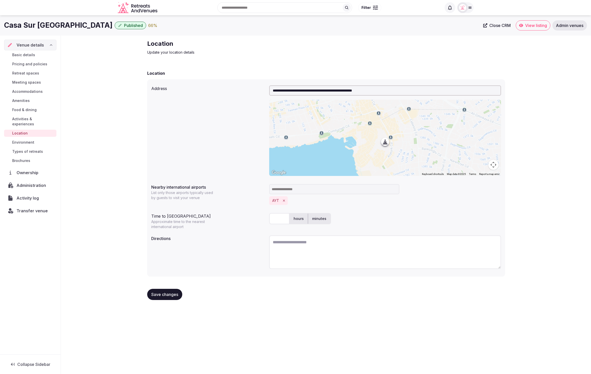
click at [105, 139] on div "**********" at bounding box center [326, 172] width 530 height 272
click at [425, 248] on textarea "To enrich screen reader interactions, please activate Accessibility in Grammarl…" at bounding box center [385, 252] width 232 height 34
click at [244, 180] on div "**********" at bounding box center [326, 177] width 358 height 197
click at [542, 194] on div "**********" at bounding box center [326, 172] width 530 height 272
click at [269, 71] on div "Location" at bounding box center [326, 73] width 358 height 6
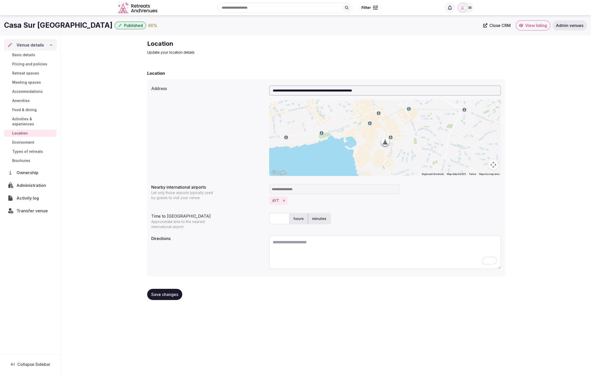
click at [433, 70] on div "**********" at bounding box center [326, 184] width 358 height 239
